Goal: Task Accomplishment & Management: Use online tool/utility

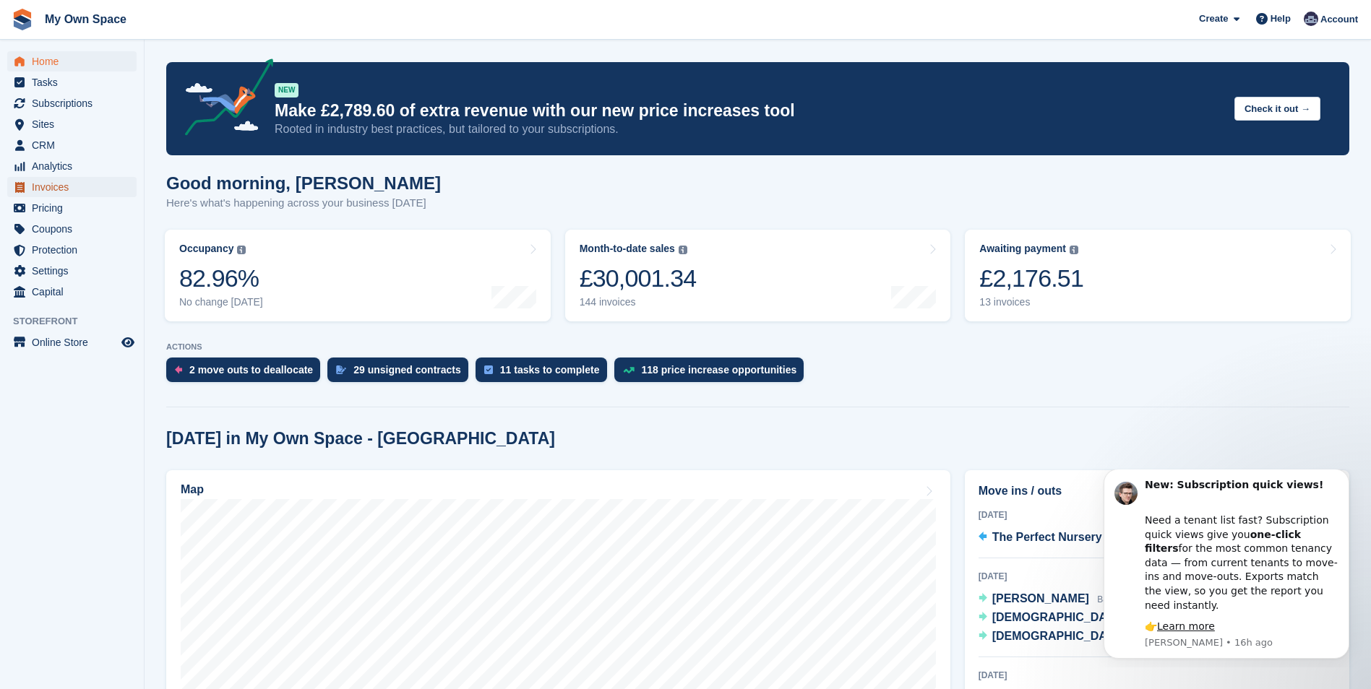
click at [43, 192] on span "Invoices" at bounding box center [75, 187] width 87 height 20
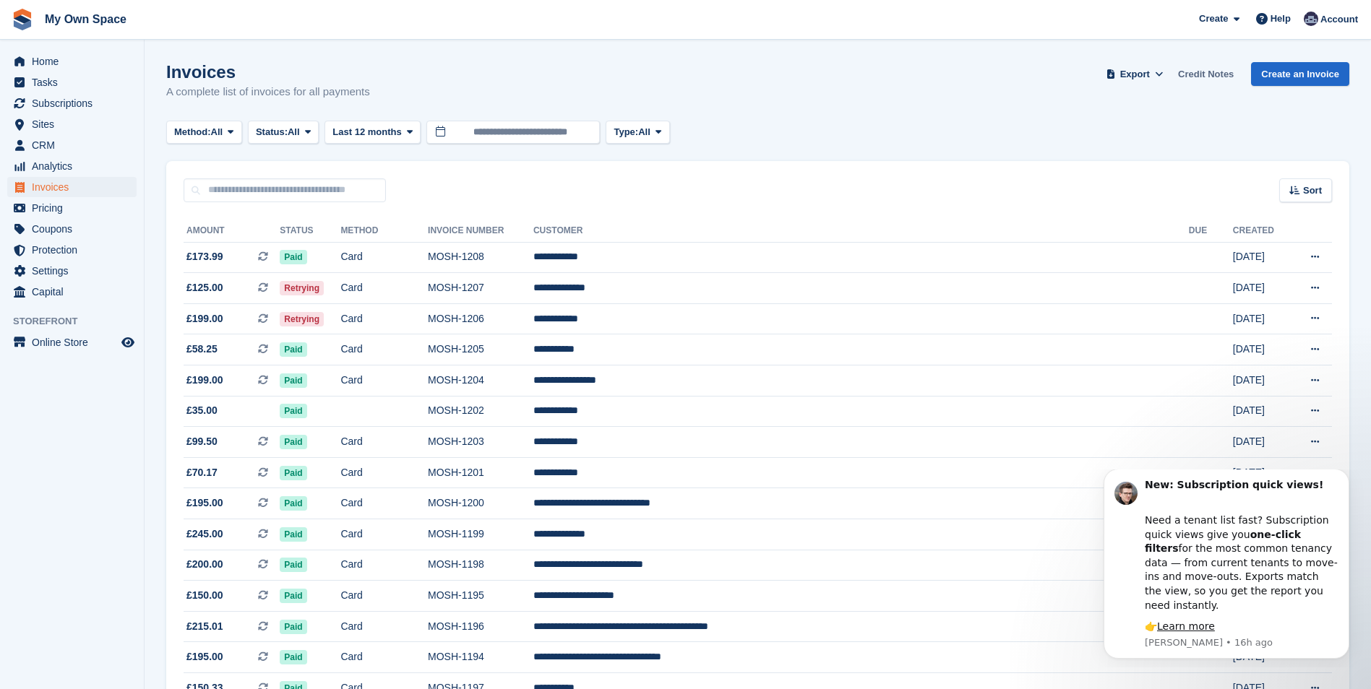
click at [1214, 74] on link "Credit Notes" at bounding box center [1205, 74] width 67 height 24
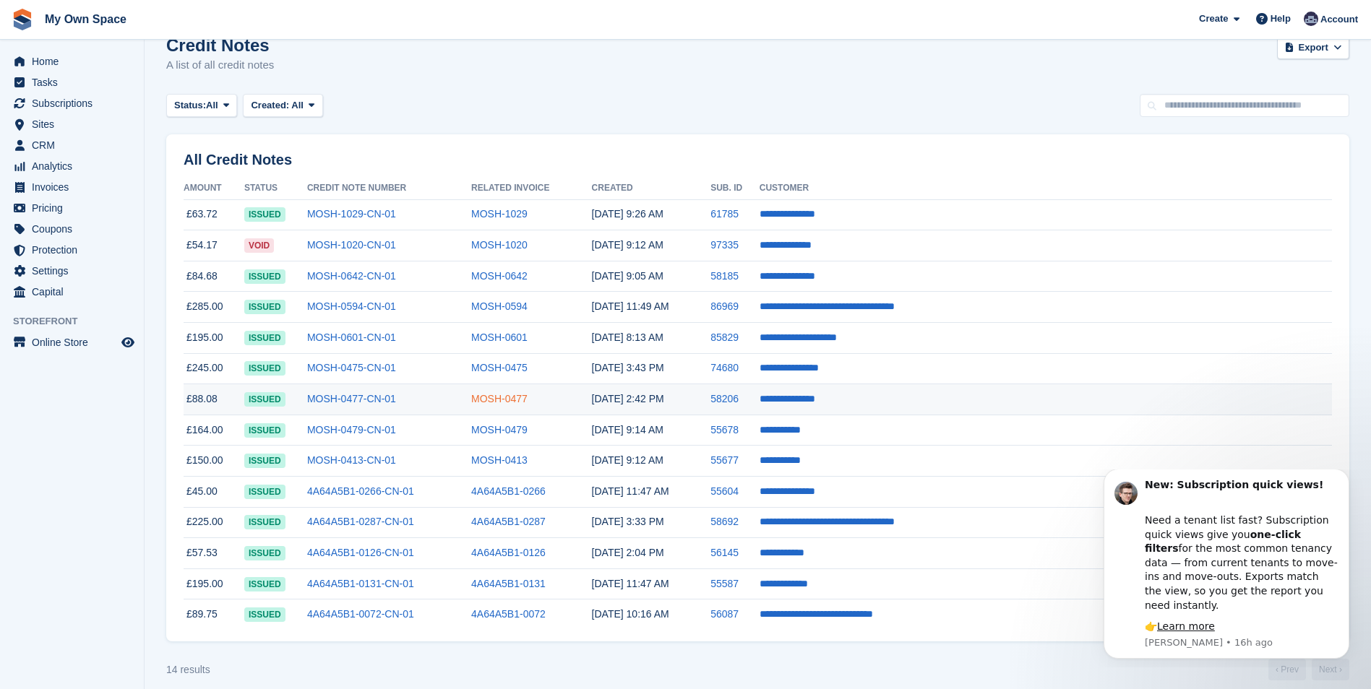
scroll to position [40, 0]
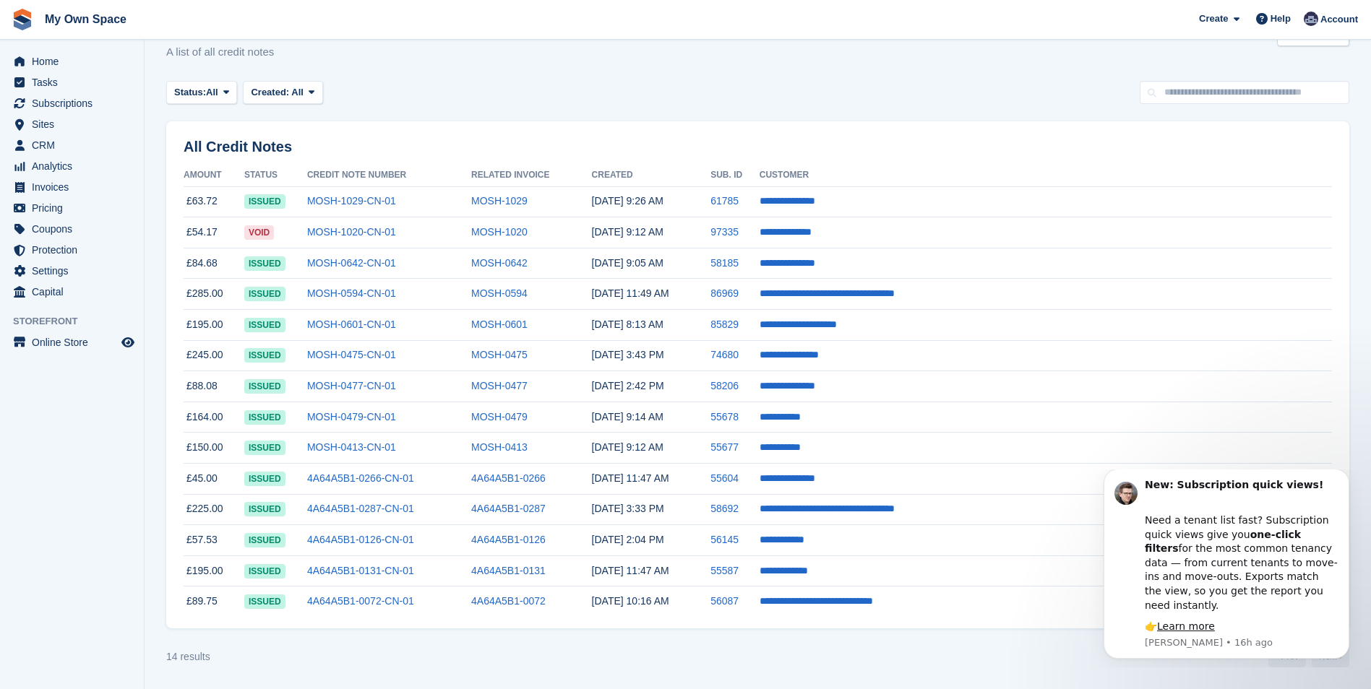
click at [1116, 666] on html "New: Subscription quick views! Need a tenant list fast? Subscription quick view…" at bounding box center [1226, 569] width 289 height 198
click at [1342, 477] on icon "Dismiss notification" at bounding box center [1345, 473] width 8 height 8
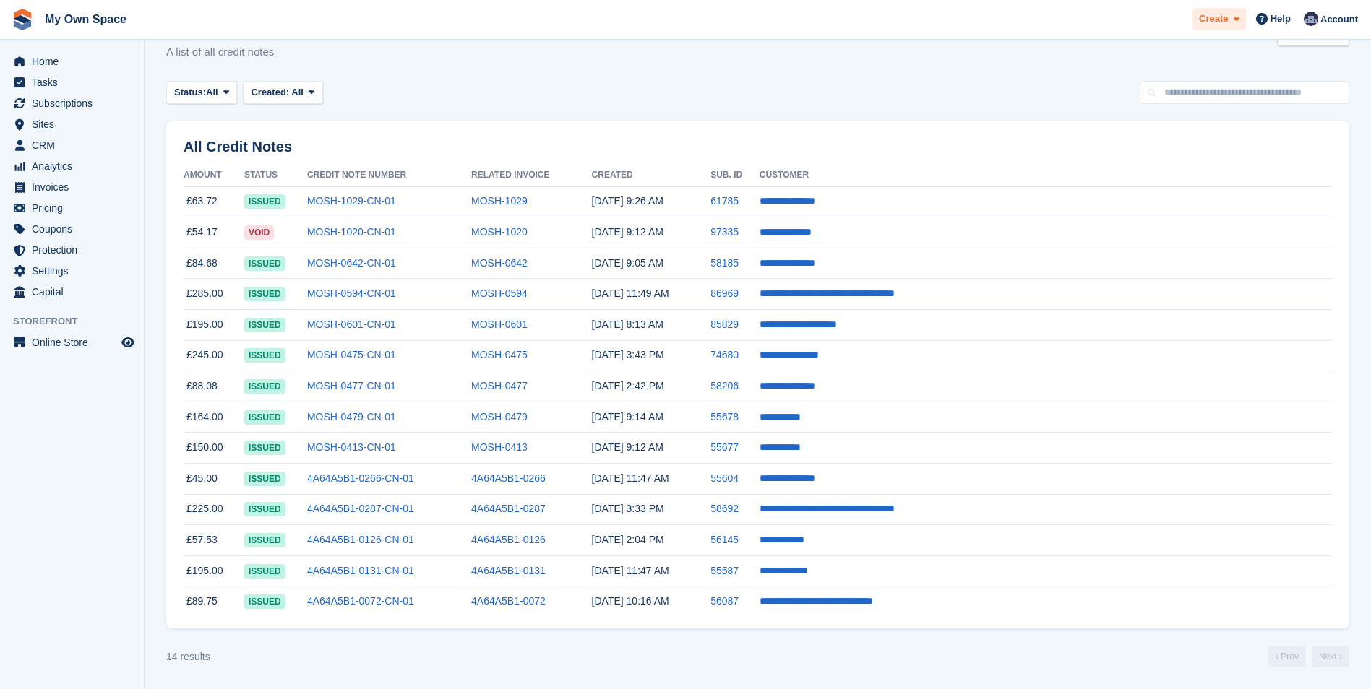
click at [1245, 20] on div "Create" at bounding box center [1218, 19] width 53 height 22
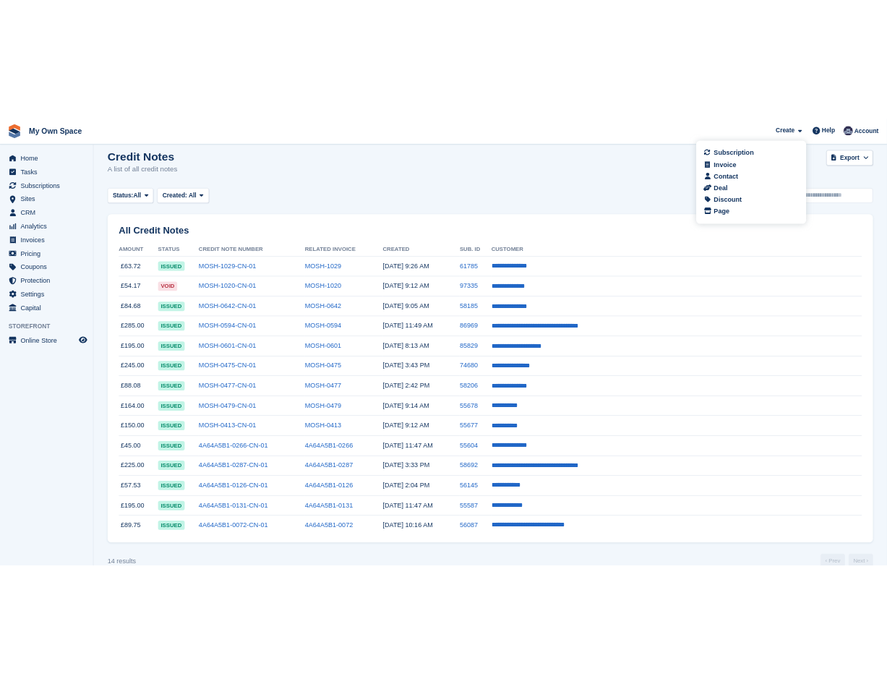
scroll to position [0, 0]
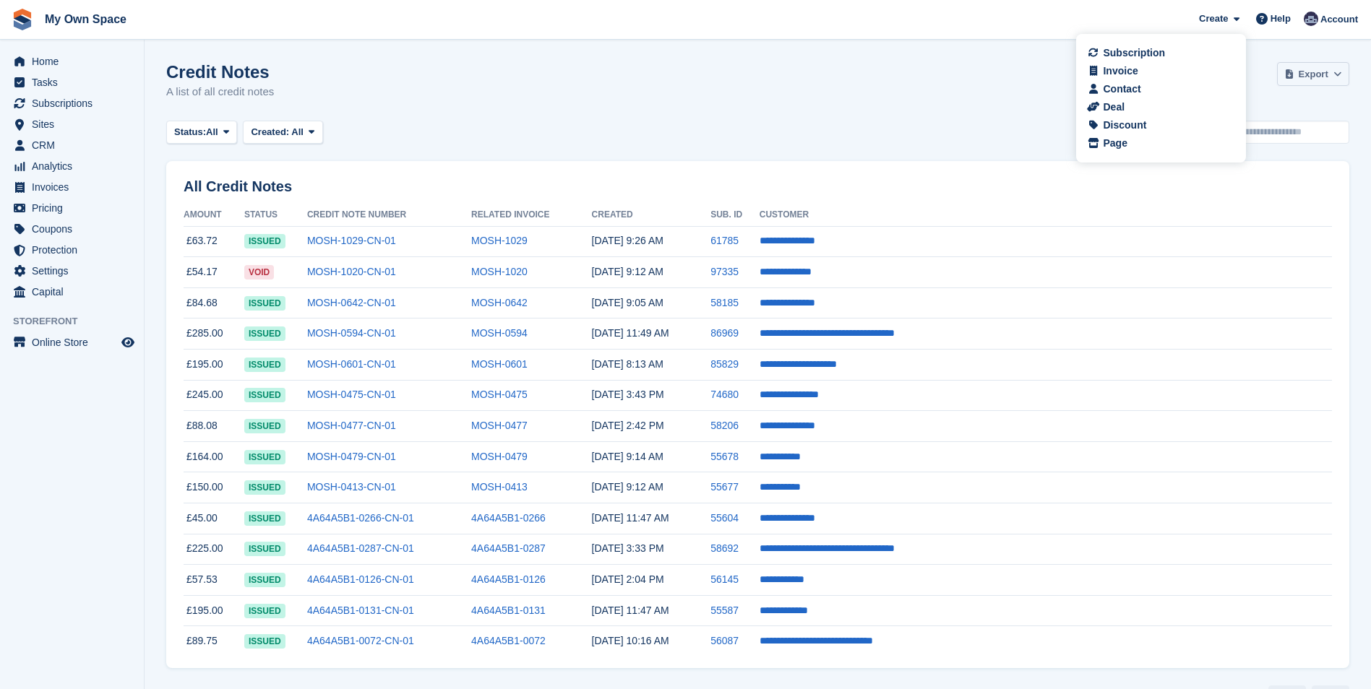
click at [1317, 72] on span "Export" at bounding box center [1314, 74] width 30 height 14
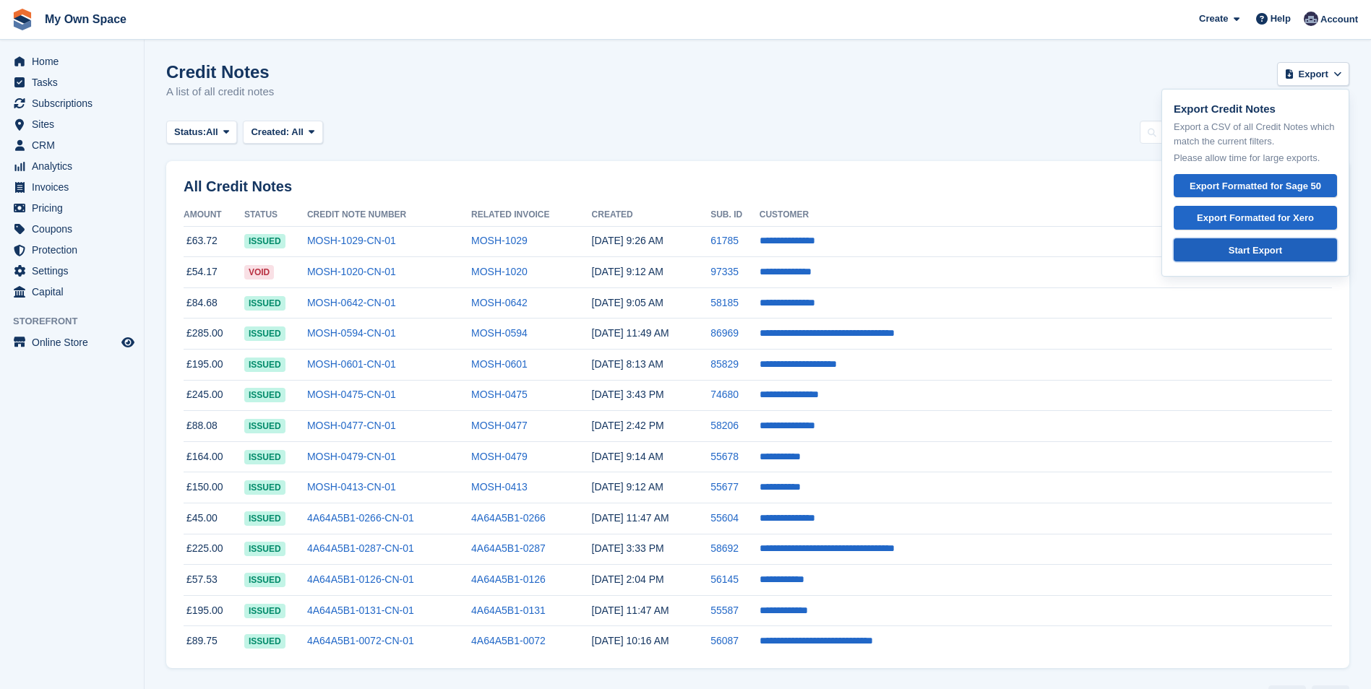
click at [1236, 254] on div "Start Export" at bounding box center [1255, 251] width 139 height 14
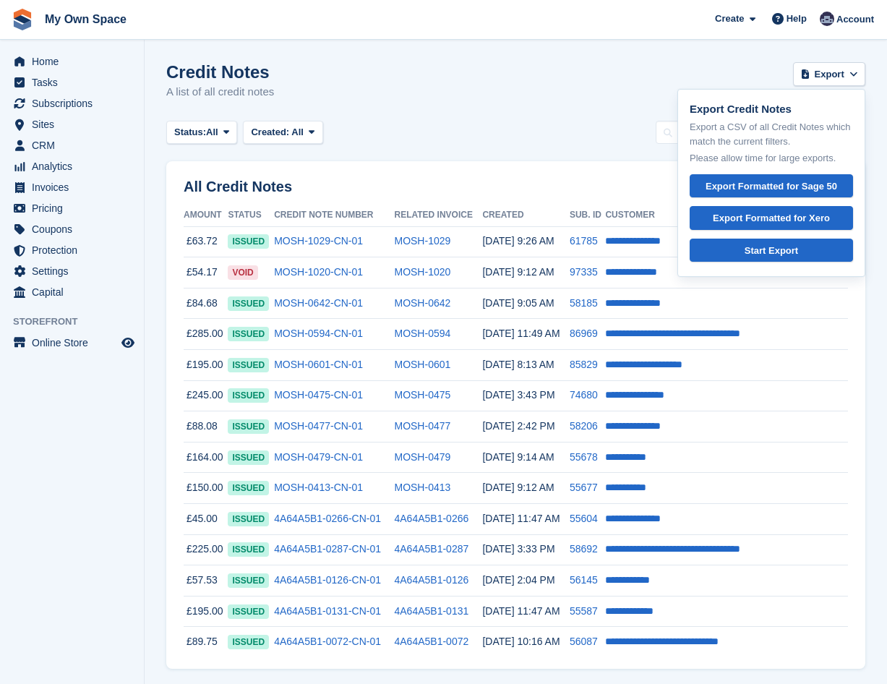
click at [884, 292] on section "Credit Notes A list of all credit notes Export Export Credit Notes Export a CSV…" at bounding box center [516, 364] width 742 height 729
